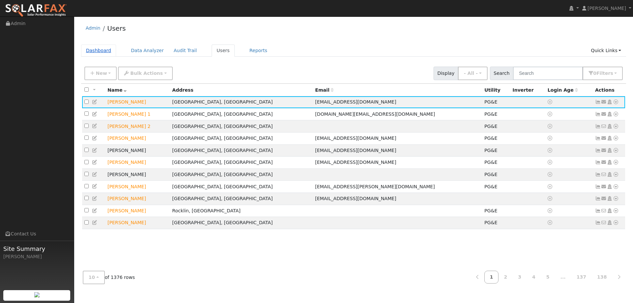
click at [104, 49] on link "Dashboard" at bounding box center [98, 50] width 35 height 12
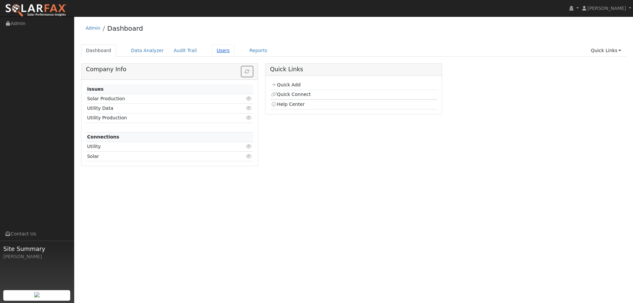
click at [217, 47] on link "Users" at bounding box center [223, 50] width 23 height 12
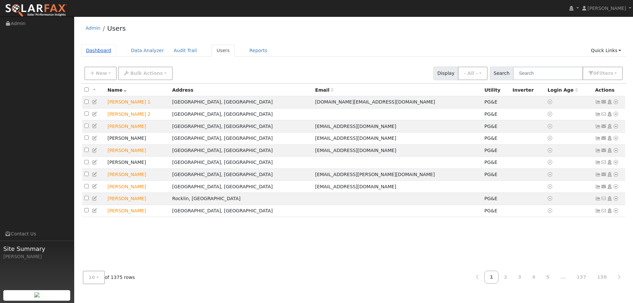
click at [97, 53] on link "Dashboard" at bounding box center [98, 50] width 35 height 12
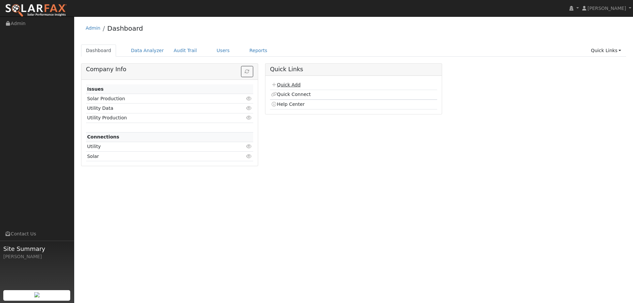
click at [296, 85] on link "Quick Add" at bounding box center [285, 84] width 29 height 5
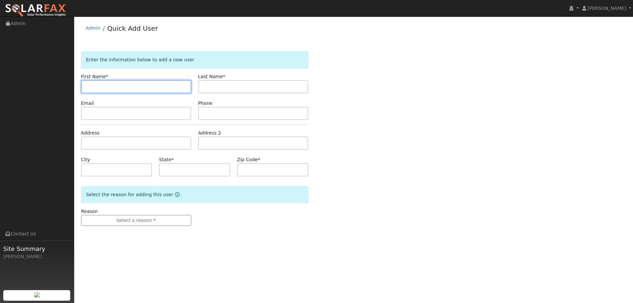
click at [113, 83] on input "text" at bounding box center [136, 86] width 110 height 13
paste input "George"
click at [87, 86] on input "George" at bounding box center [136, 86] width 110 height 13
type input "George"
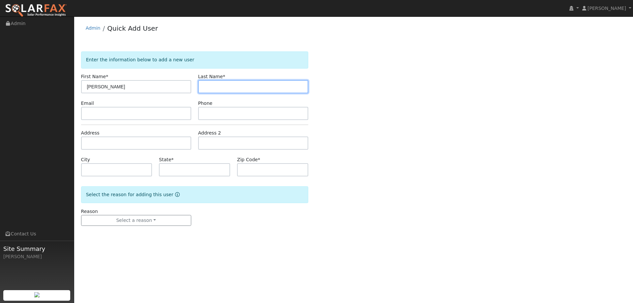
click at [234, 86] on input "text" at bounding box center [253, 86] width 110 height 13
click at [210, 82] on input "text" at bounding box center [253, 86] width 110 height 13
paste input "Truong"
click at [205, 85] on input "Truong" at bounding box center [253, 86] width 110 height 13
type input "Truong"
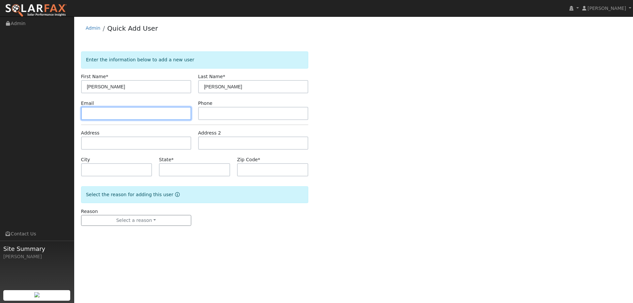
click at [124, 115] on input "text" at bounding box center [136, 113] width 110 height 13
click at [94, 111] on input "text" at bounding box center [136, 113] width 110 height 13
paste input "[EMAIL_ADDRESS][DOMAIN_NAME]"
click at [87, 115] on input "[EMAIL_ADDRESS][DOMAIN_NAME]" at bounding box center [136, 113] width 110 height 13
click at [157, 117] on input "[EMAIL_ADDRESS][DOMAIN_NAME]" at bounding box center [136, 113] width 110 height 13
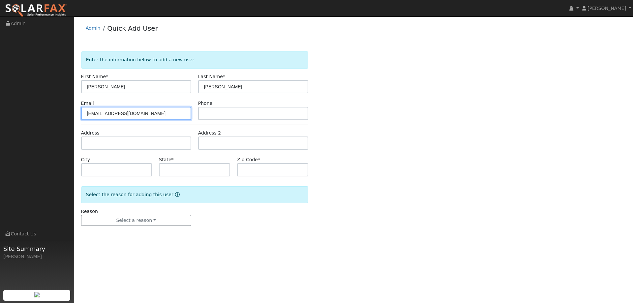
type input "[EMAIL_ADDRESS][DOMAIN_NAME]"
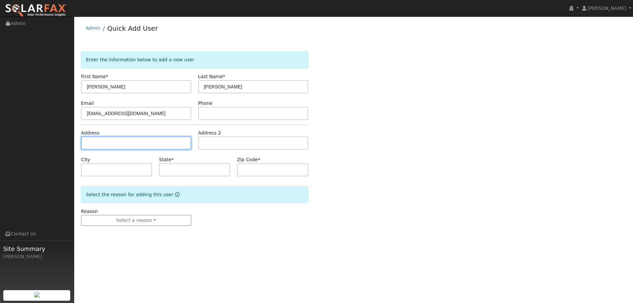
click at [117, 146] on input "text" at bounding box center [136, 142] width 110 height 13
click at [92, 147] on input "text" at bounding box center [136, 142] width 110 height 13
paste input "716 Caskey Street"
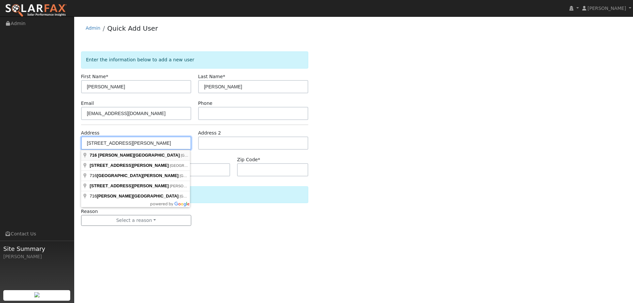
type input "716 Caskey Street"
type input "Bay Point"
type input "CA"
type input "94565"
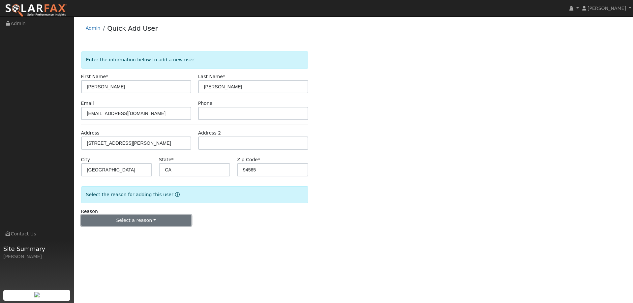
click at [138, 220] on button "Select a reason" at bounding box center [136, 220] width 110 height 11
click at [116, 234] on link "New lead" at bounding box center [117, 233] width 73 height 9
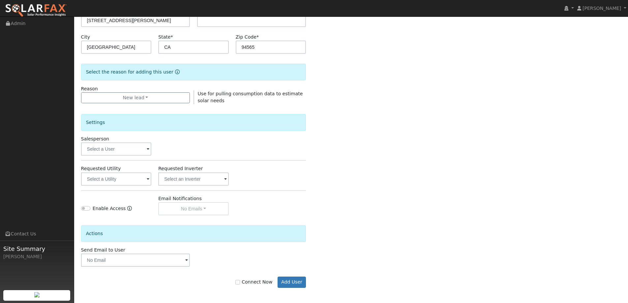
scroll to position [124, 0]
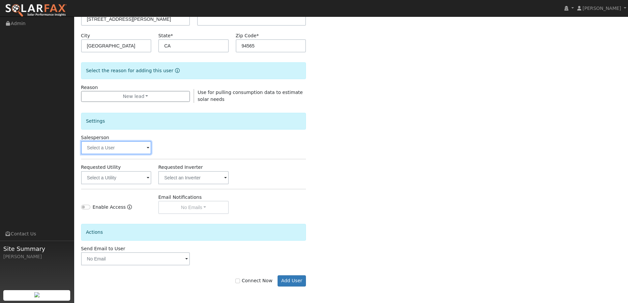
click at [124, 149] on input "text" at bounding box center [116, 147] width 71 height 13
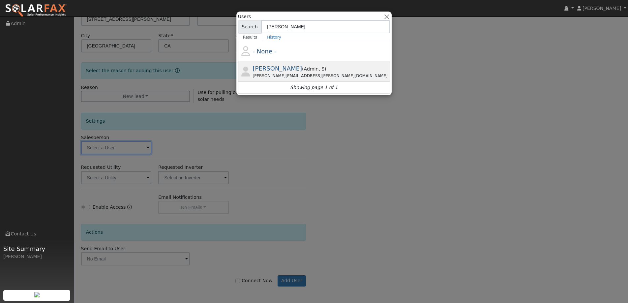
type input "jon"
click at [305, 73] on div "Jon.landsman@ambrosesolar.com" at bounding box center [321, 76] width 136 height 6
type input "Jon Landsman"
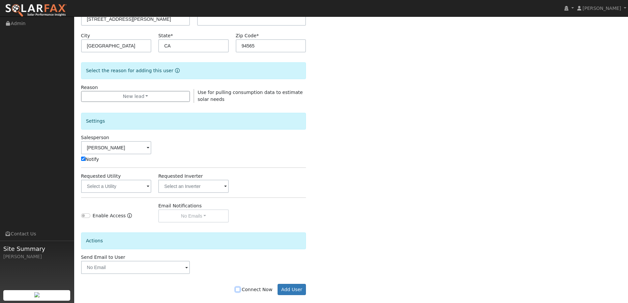
click at [240, 290] on input "Connect Now" at bounding box center [237, 289] width 5 height 5
checkbox input "true"
click at [301, 290] on button "Add User" at bounding box center [291, 289] width 29 height 11
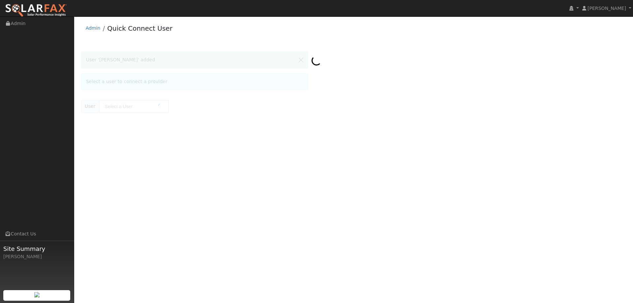
type input "[PERSON_NAME]"
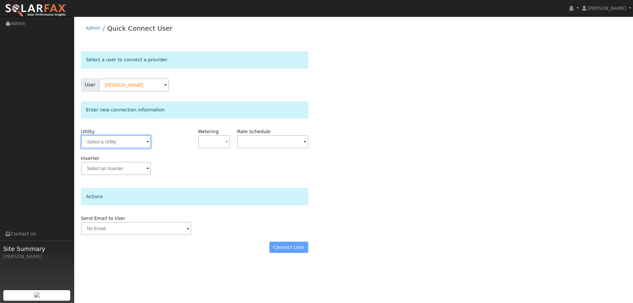
click at [109, 147] on input "text" at bounding box center [116, 141] width 70 height 13
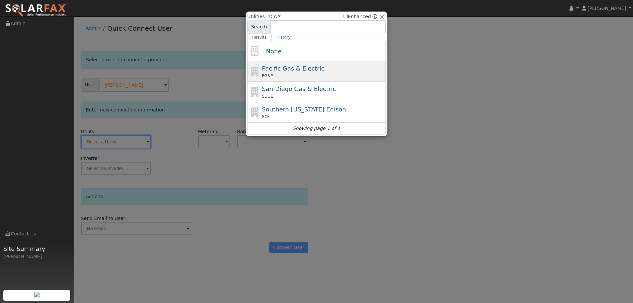
click at [302, 67] on span "Pacific Gas & Electric" at bounding box center [293, 68] width 62 height 7
type input "PG&E"
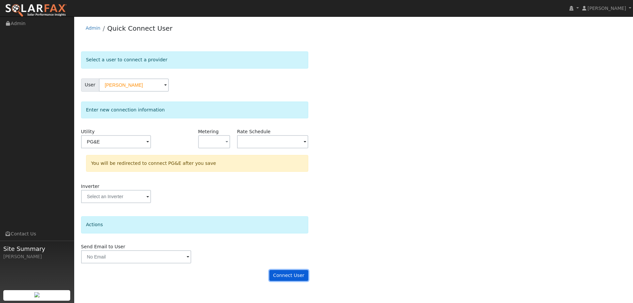
click at [282, 274] on button "Connect User" at bounding box center [288, 275] width 39 height 11
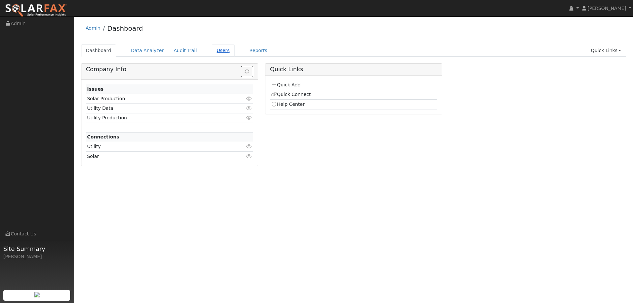
click at [215, 50] on link "Users" at bounding box center [223, 50] width 23 height 12
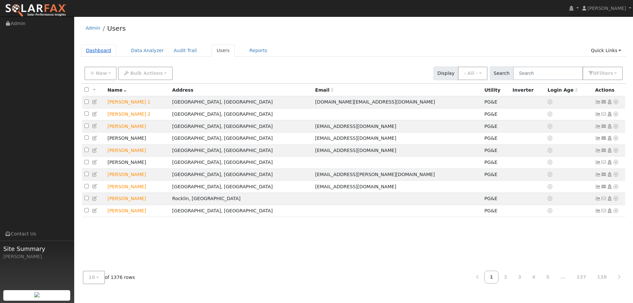
click at [101, 55] on link "Dashboard" at bounding box center [98, 50] width 35 height 12
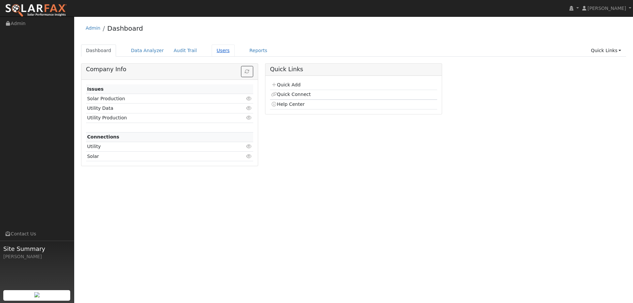
click at [212, 51] on link "Users" at bounding box center [223, 50] width 23 height 12
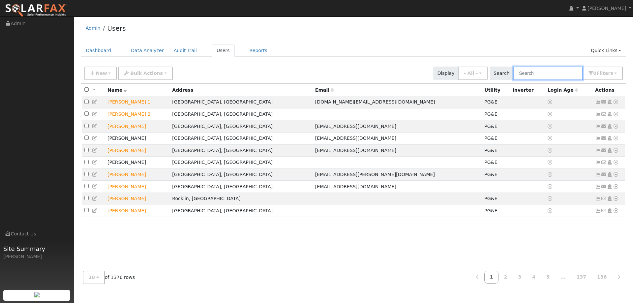
click at [536, 69] on input "text" at bounding box center [548, 74] width 70 height 14
paste input "[PERSON_NAME]"
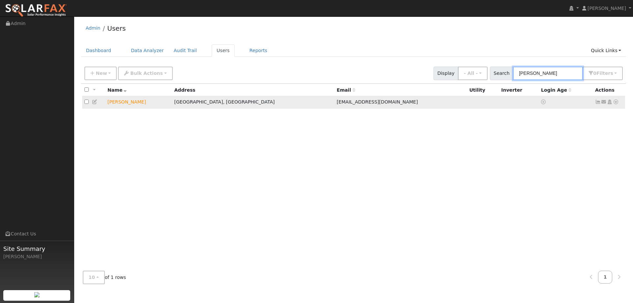
type input "[PERSON_NAME]"
click at [614, 104] on icon at bounding box center [616, 102] width 6 height 5
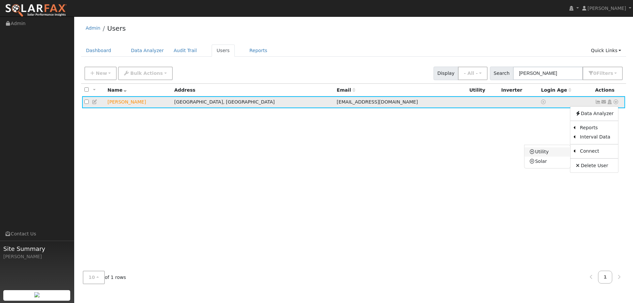
click at [557, 154] on link "Utility" at bounding box center [547, 151] width 46 height 9
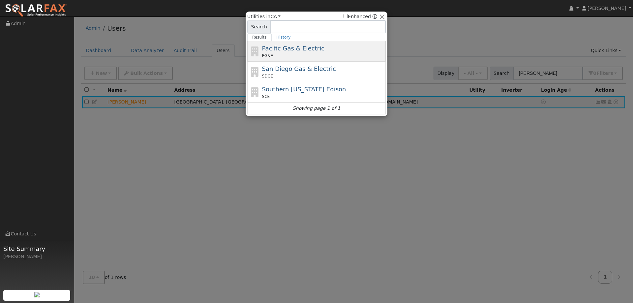
click at [309, 55] on div "PG&E" at bounding box center [323, 56] width 122 height 6
